Goal: Navigation & Orientation: Find specific page/section

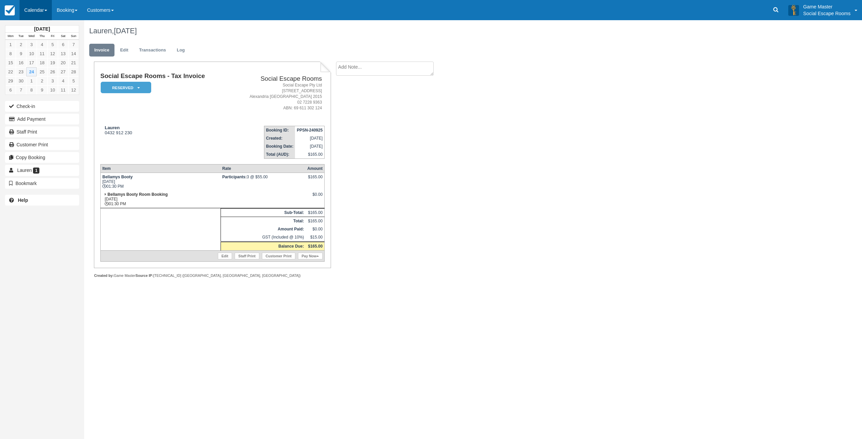
click at [37, 10] on link "Calendar" at bounding box center [36, 10] width 32 height 20
click at [32, 77] on link "Week" at bounding box center [46, 78] width 53 height 14
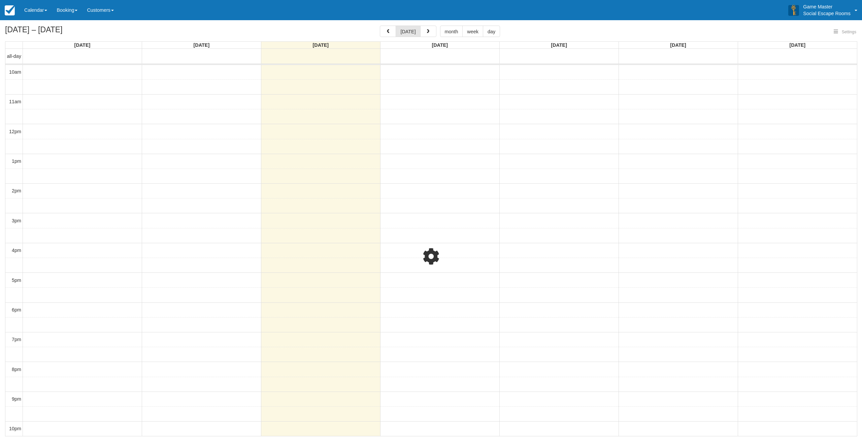
select select
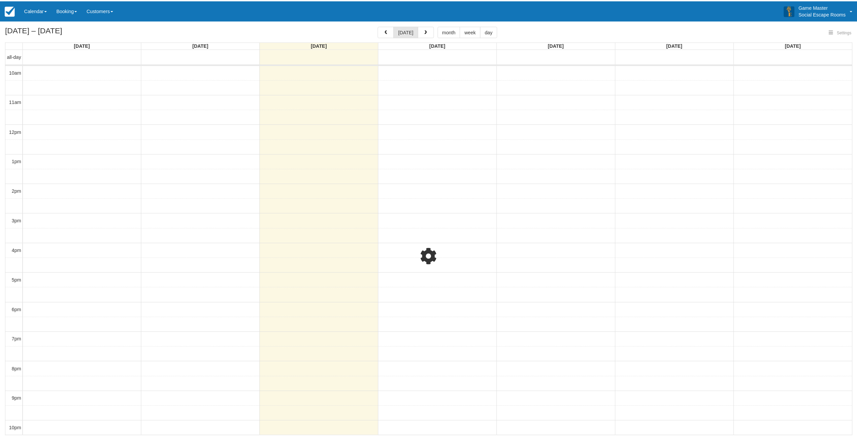
scroll to position [1, 0]
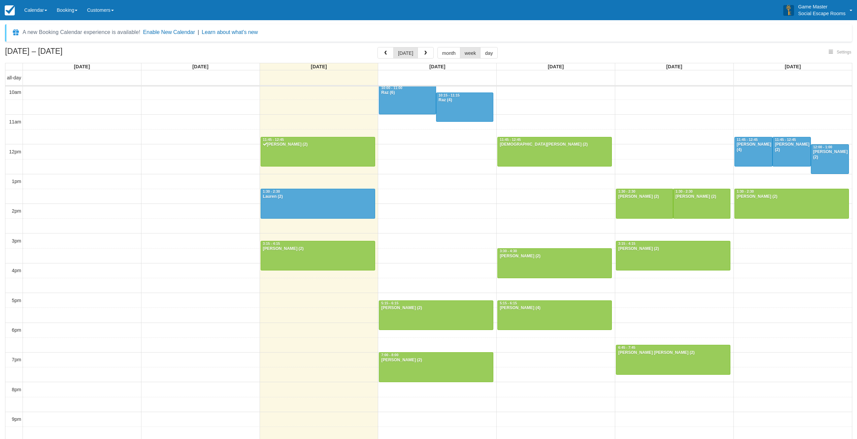
select select
click at [27, 14] on link "Calendar" at bounding box center [36, 10] width 32 height 20
click at [34, 90] on link "Day" at bounding box center [46, 92] width 53 height 14
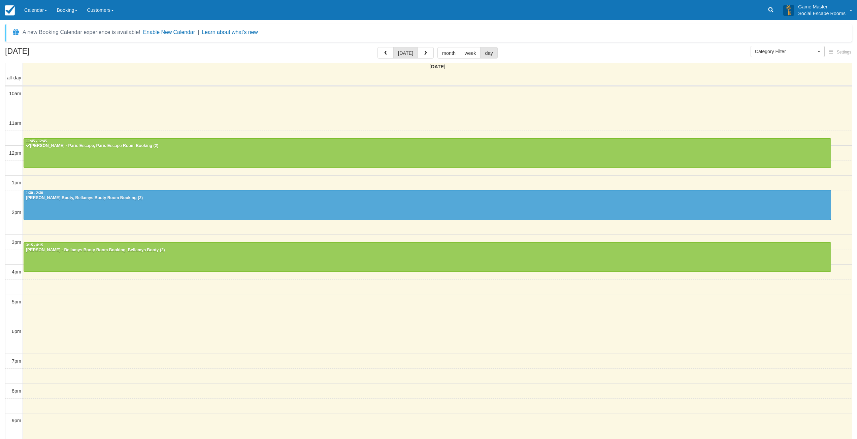
select select
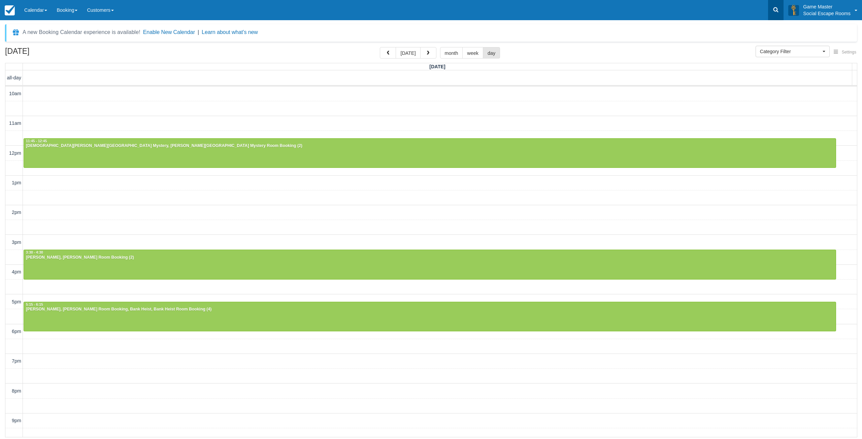
click at [778, 10] on icon at bounding box center [775, 9] width 7 height 7
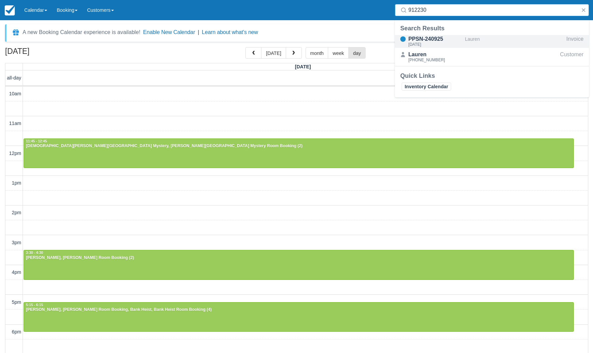
type input "912230"
click at [36, 16] on link "Calendar" at bounding box center [36, 10] width 32 height 20
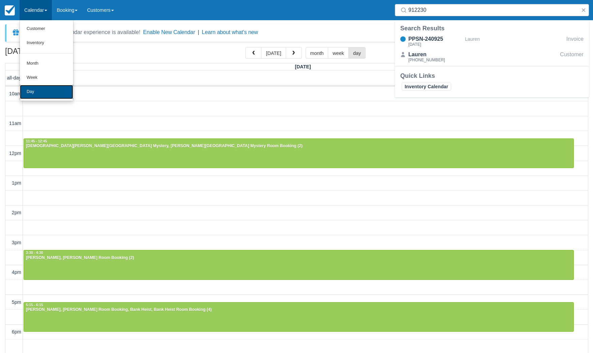
click at [47, 86] on link "Day" at bounding box center [46, 92] width 53 height 14
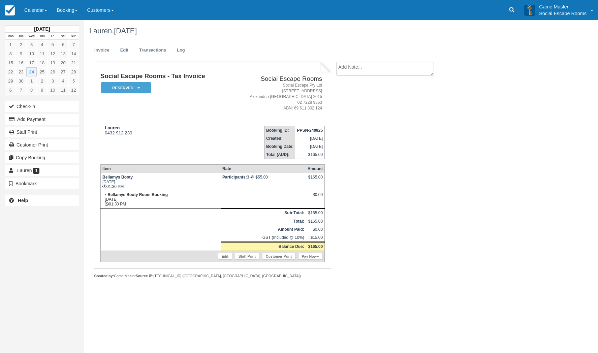
click at [193, 116] on td "Social Escape Rooms - Tax Invoice Reserved   Pending Deposit Paid Blocked for C…" at bounding box center [164, 97] width 129 height 48
click at [201, 128] on div "Lauren 0432 912 230" at bounding box center [164, 130] width 129 height 10
click at [512, 9] on icon at bounding box center [511, 9] width 7 height 7
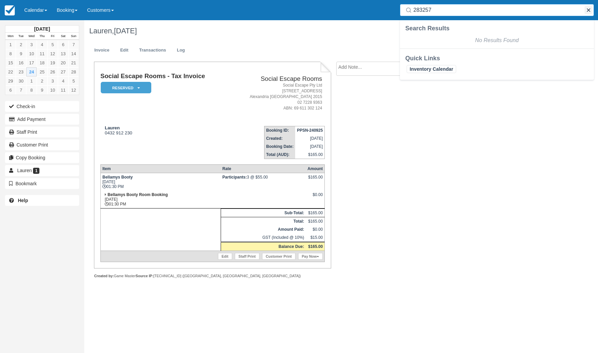
type input "283257"
click at [591, 11] on button "button" at bounding box center [588, 10] width 8 height 8
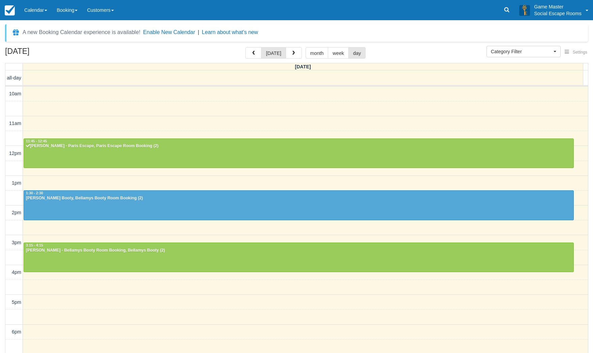
select select
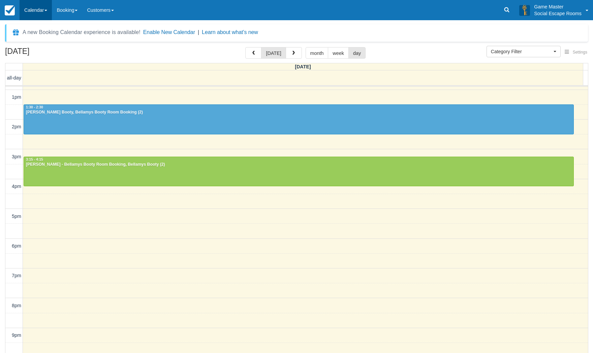
drag, startPoint x: 30, startPoint y: 9, endPoint x: 37, endPoint y: 48, distance: 39.8
click at [30, 9] on link "Calendar" at bounding box center [36, 10] width 32 height 20
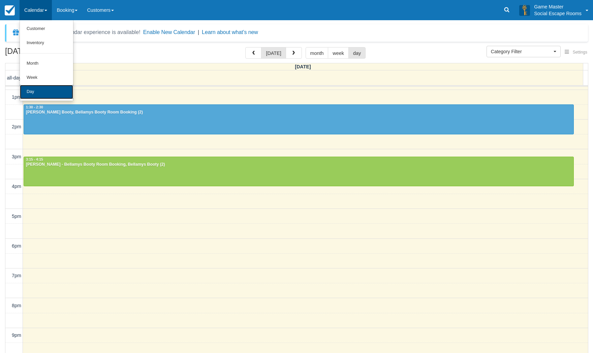
click at [35, 95] on link "Day" at bounding box center [46, 92] width 53 height 14
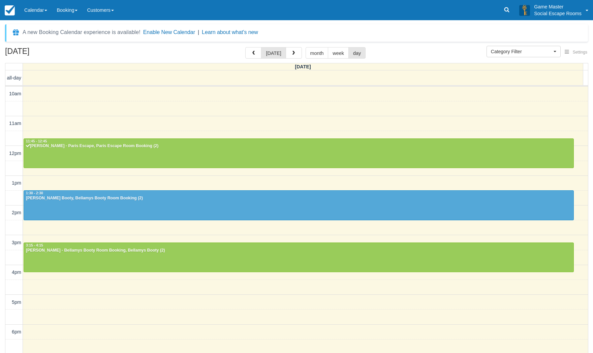
select select
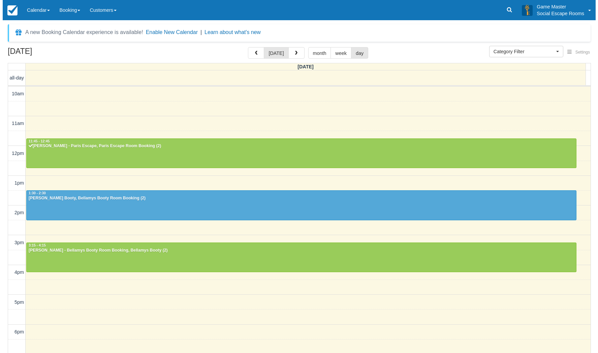
scroll to position [86, 0]
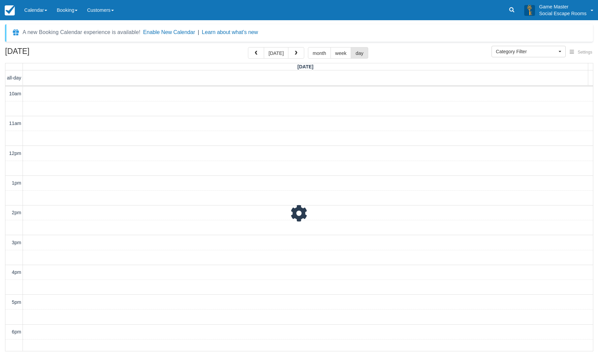
scroll to position [90, 0]
click at [339, 55] on button "week" at bounding box center [340, 52] width 21 height 11
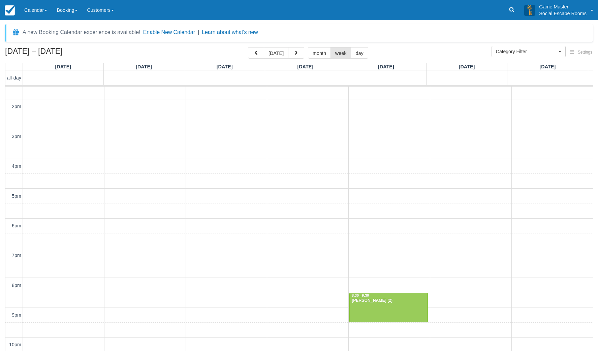
scroll to position [107, 0]
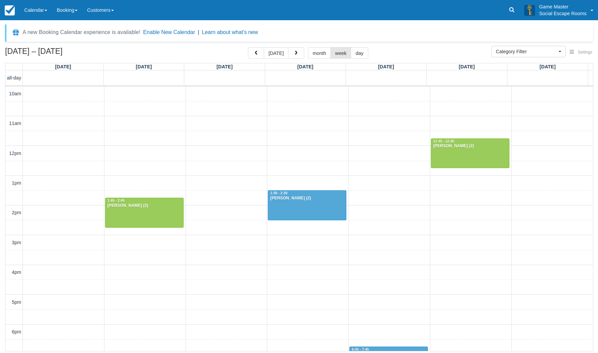
scroll to position [90, 0]
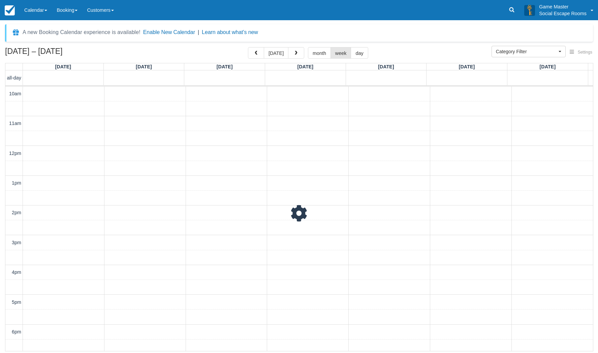
scroll to position [90, 0]
